Goal: Task Accomplishment & Management: Complete application form

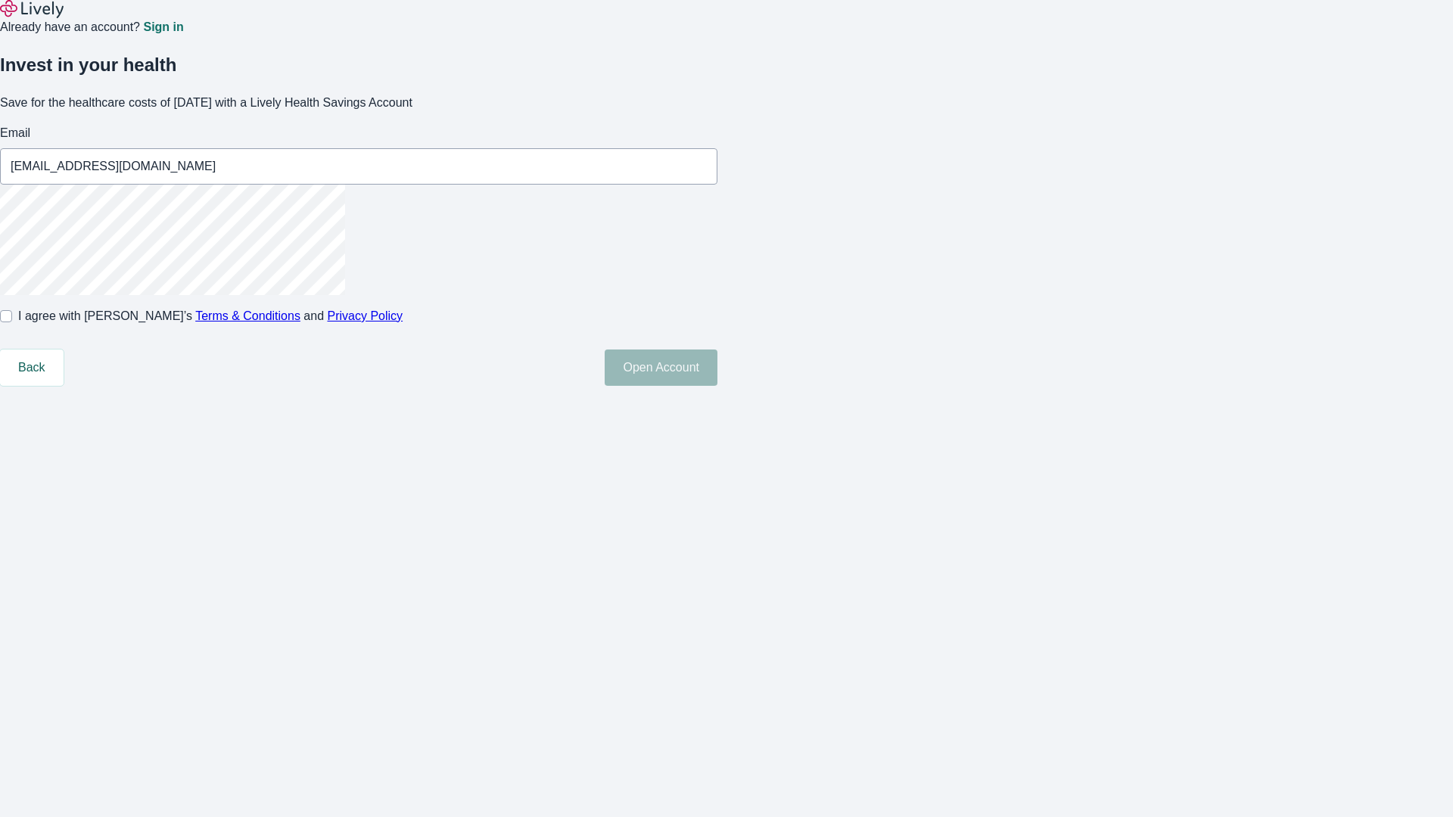
click at [12, 322] on input "I agree with Lively’s Terms & Conditions and Privacy Policy" at bounding box center [6, 316] width 12 height 12
checkbox input "true"
click at [718, 386] on button "Open Account" at bounding box center [661, 368] width 113 height 36
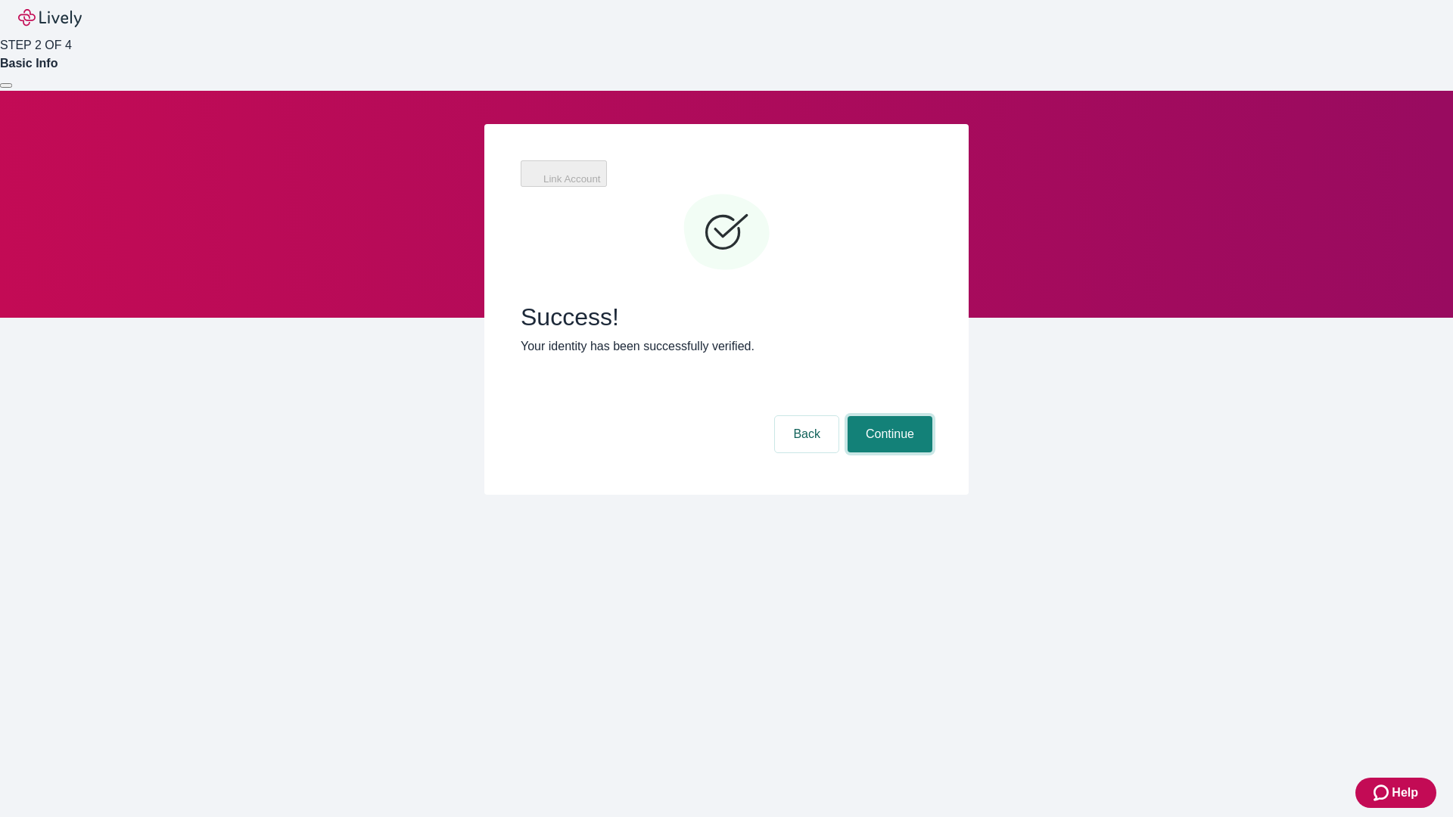
click at [932, 416] on button "Continue" at bounding box center [890, 434] width 85 height 36
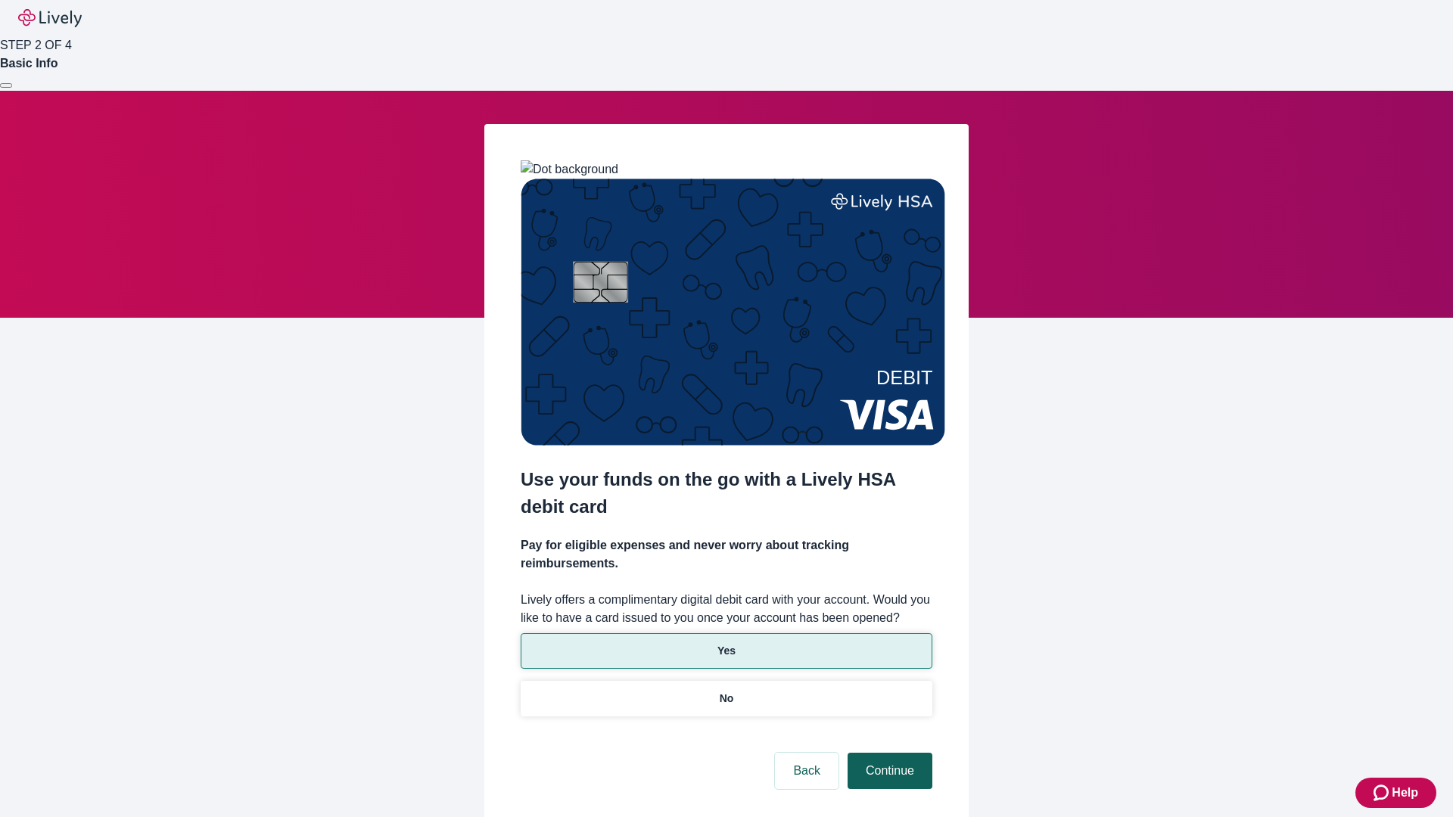
click at [726, 691] on p "No" at bounding box center [727, 699] width 14 height 16
click at [888, 753] on button "Continue" at bounding box center [890, 771] width 85 height 36
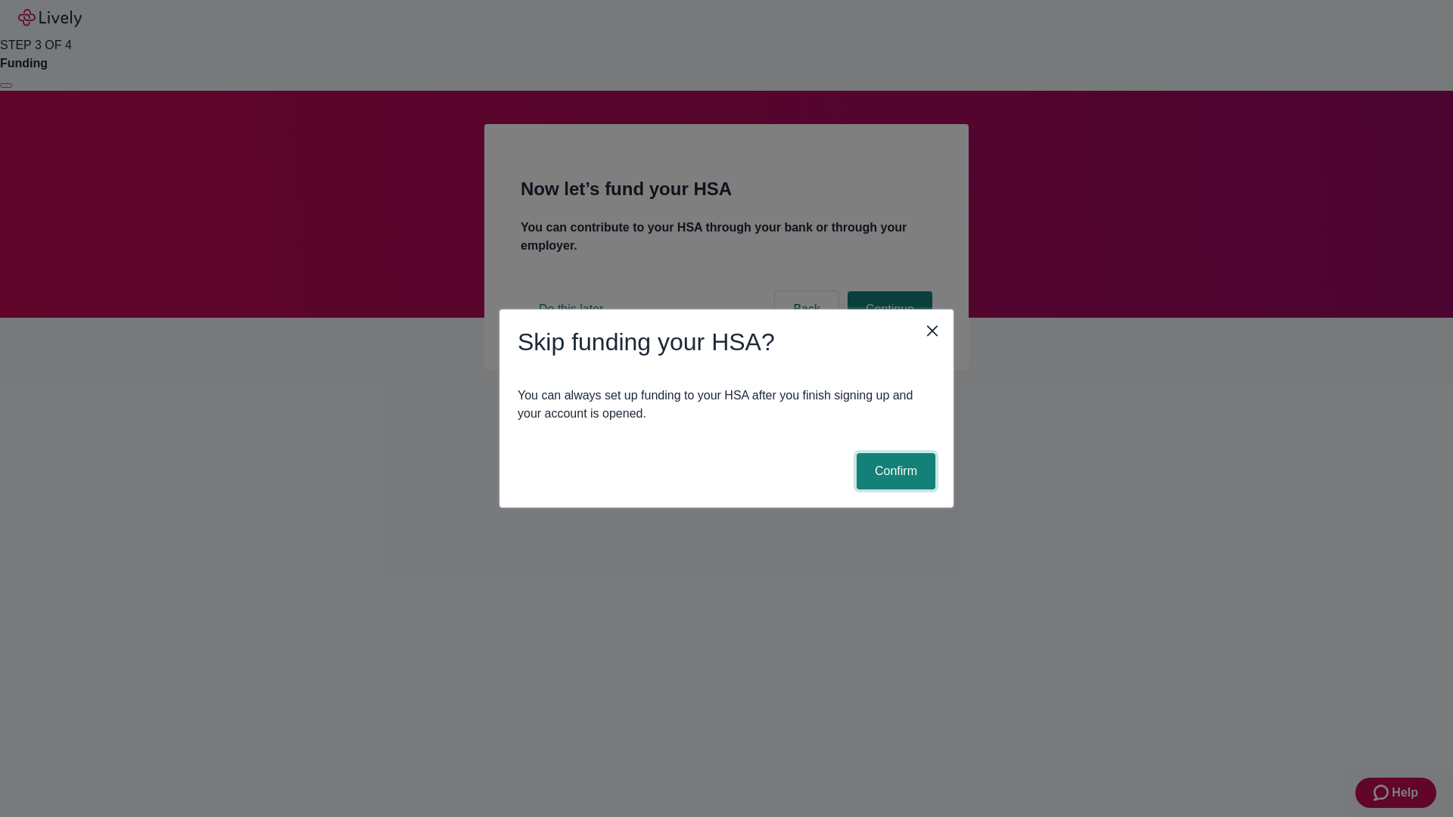
click at [894, 472] on button "Confirm" at bounding box center [896, 471] width 79 height 36
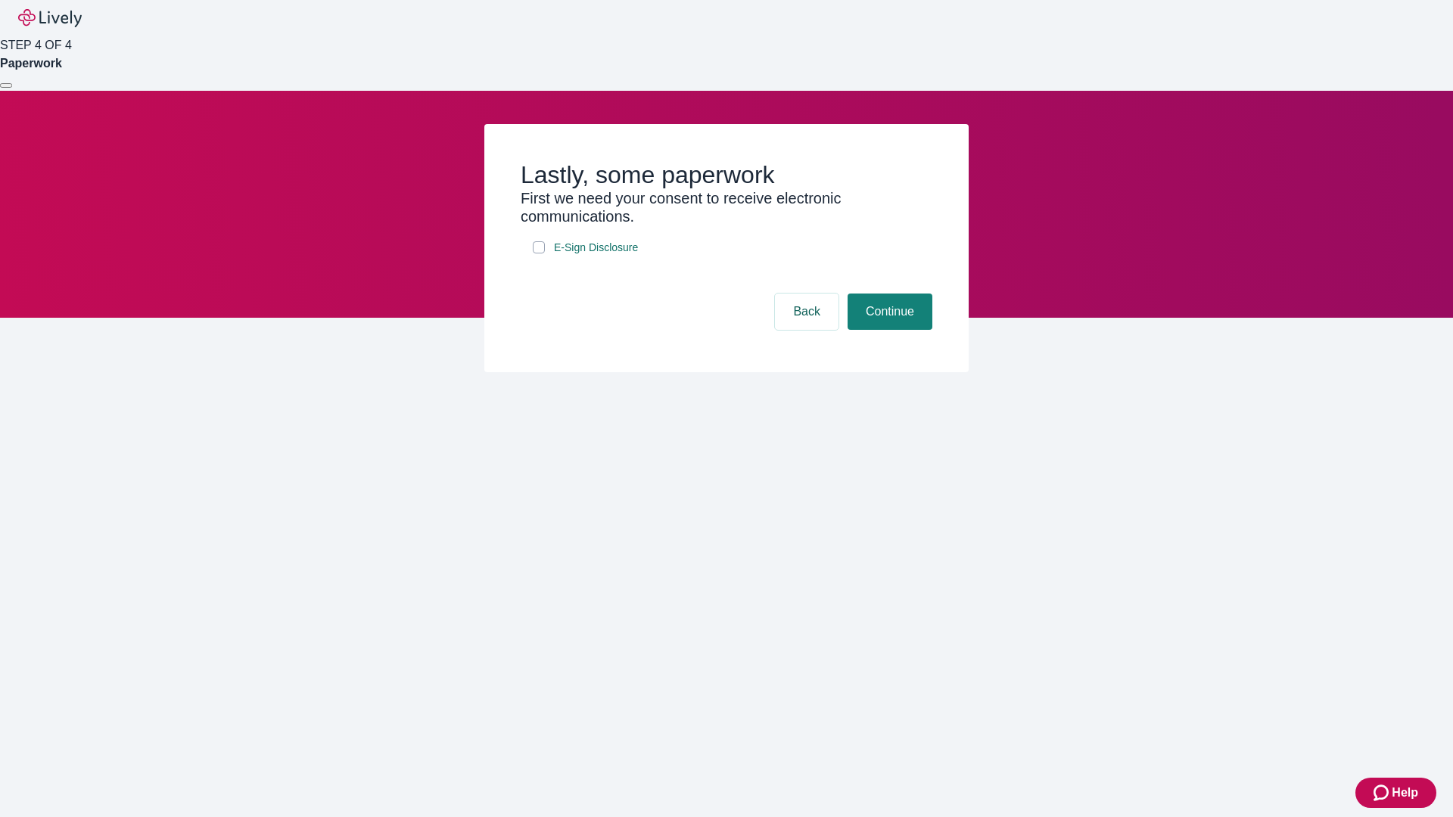
click at [539, 254] on input "E-Sign Disclosure" at bounding box center [539, 247] width 12 height 12
checkbox input "true"
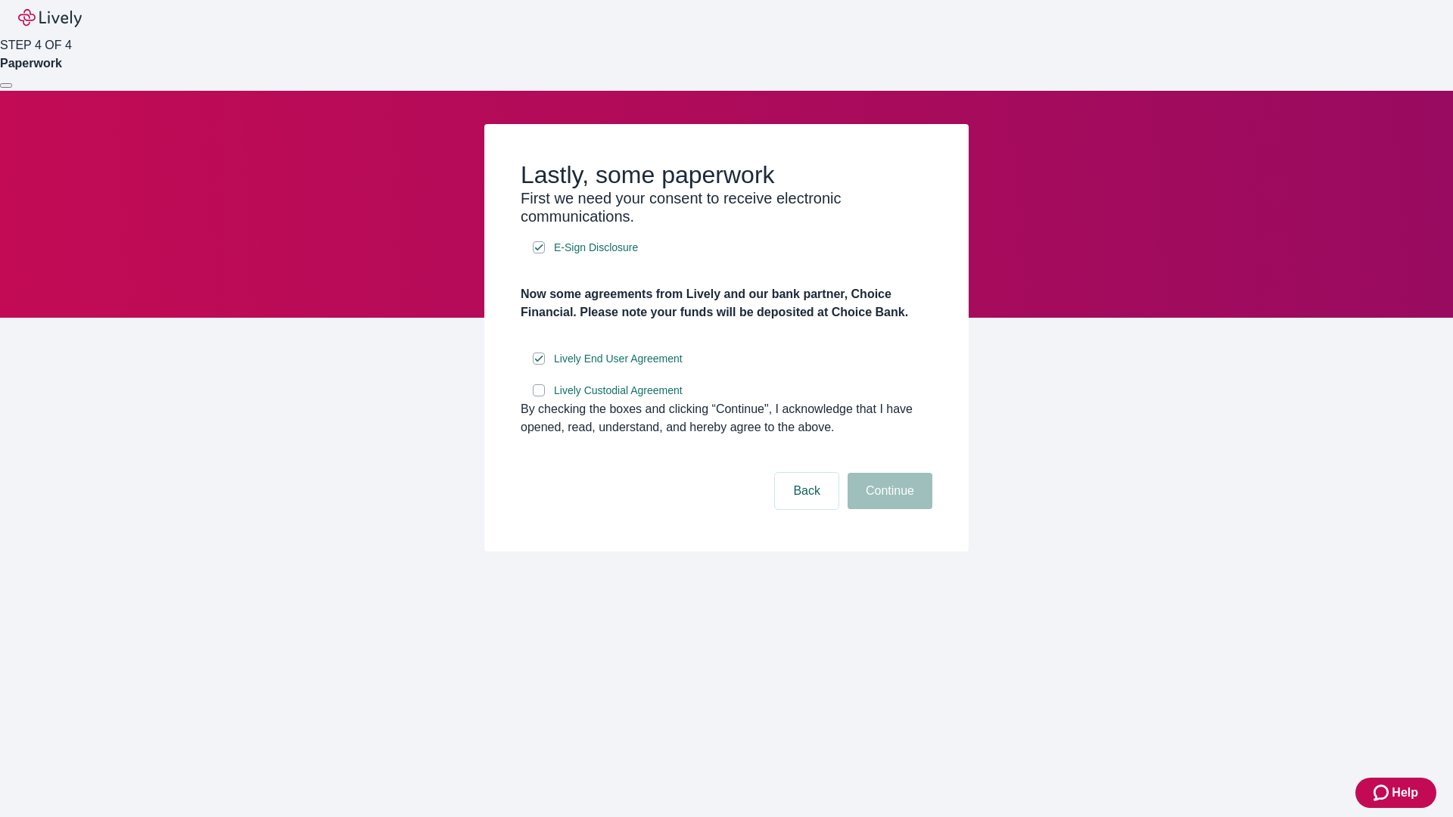
click at [539, 397] on input "Lively Custodial Agreement" at bounding box center [539, 390] width 12 height 12
checkbox input "true"
click at [888, 509] on button "Continue" at bounding box center [890, 491] width 85 height 36
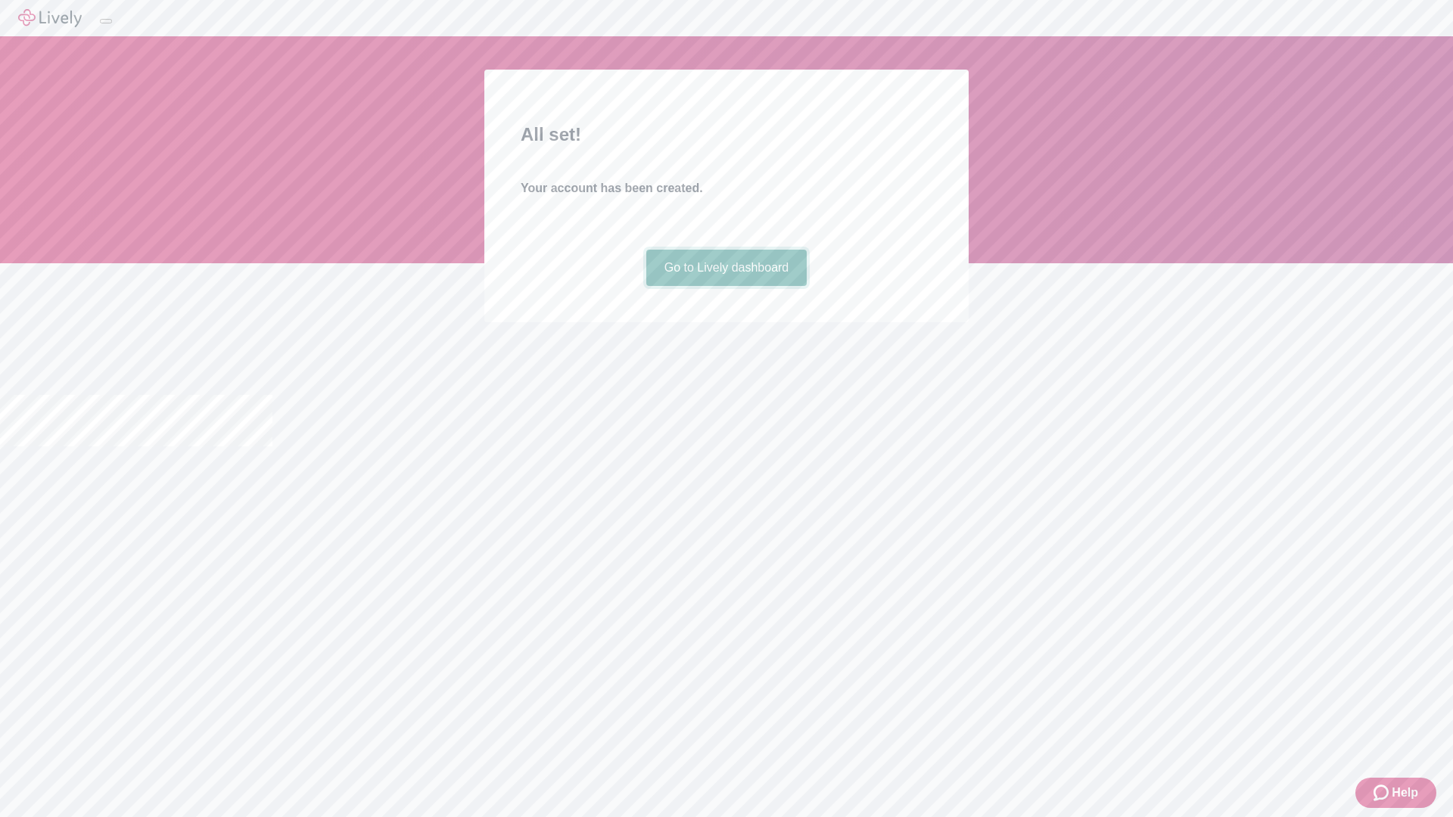
click at [726, 286] on link "Go to Lively dashboard" at bounding box center [726, 268] width 161 height 36
